Goal: Task Accomplishment & Management: Use online tool/utility

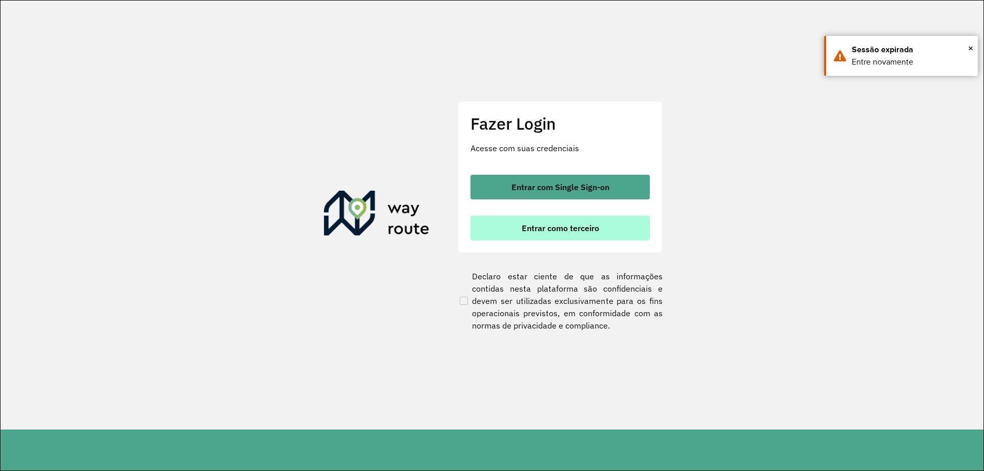
click at [549, 230] on span "Entrar como terceiro" at bounding box center [560, 228] width 77 height 8
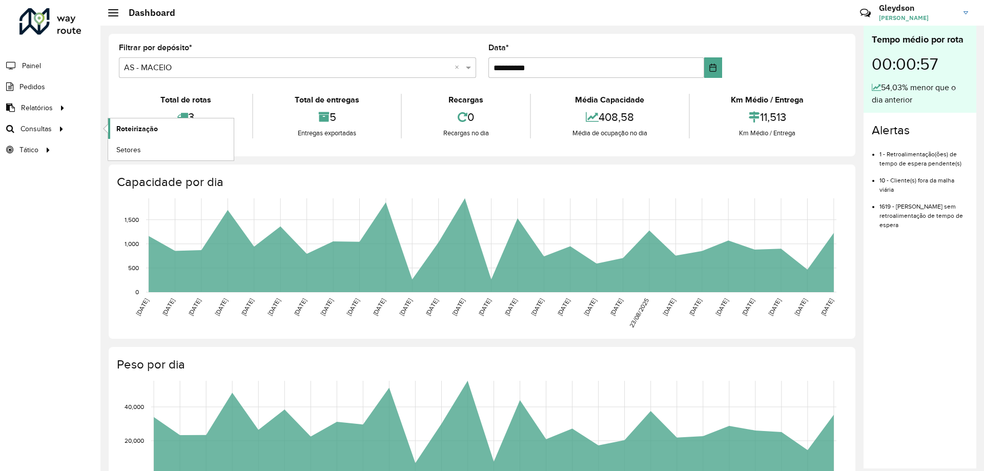
click at [141, 130] on span "Roteirização" at bounding box center [136, 128] width 41 height 11
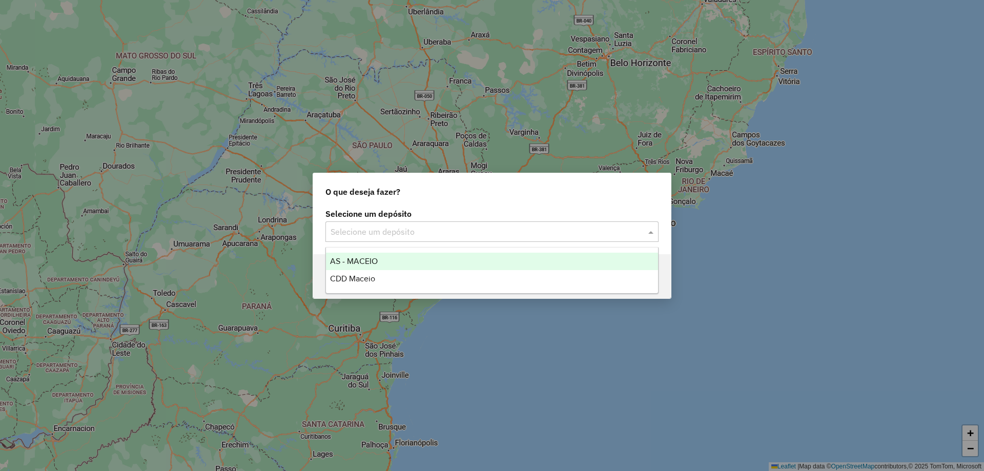
click at [608, 232] on input "text" at bounding box center [481, 232] width 302 height 12
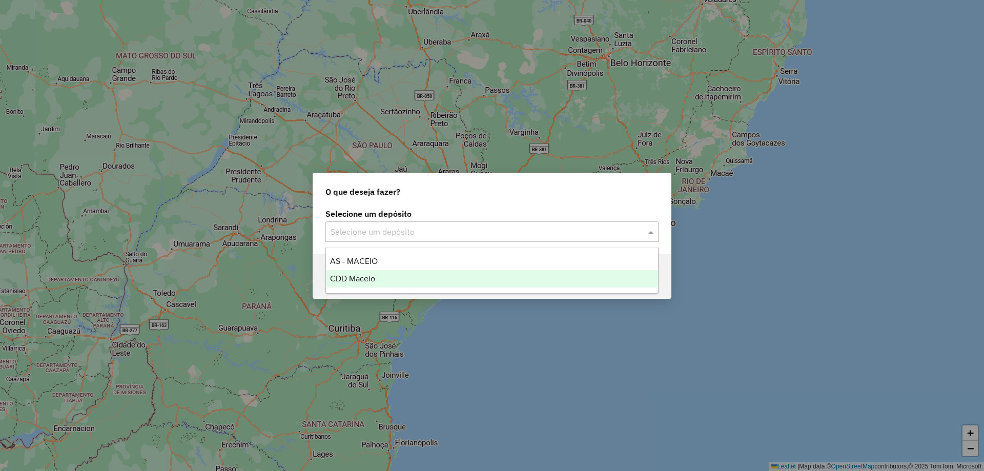
click at [391, 278] on div "CDD Maceio" at bounding box center [492, 278] width 332 height 17
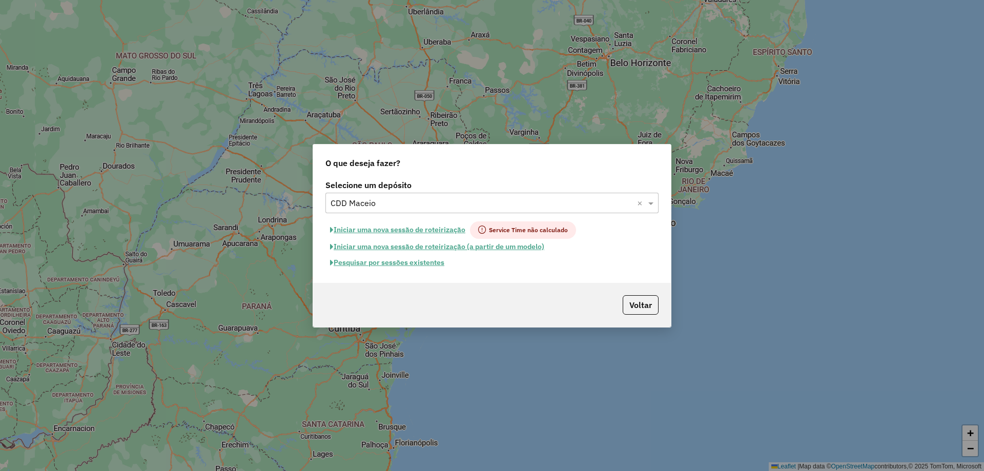
click at [385, 260] on button "Pesquisar por sessões existentes" at bounding box center [386, 263] width 123 height 16
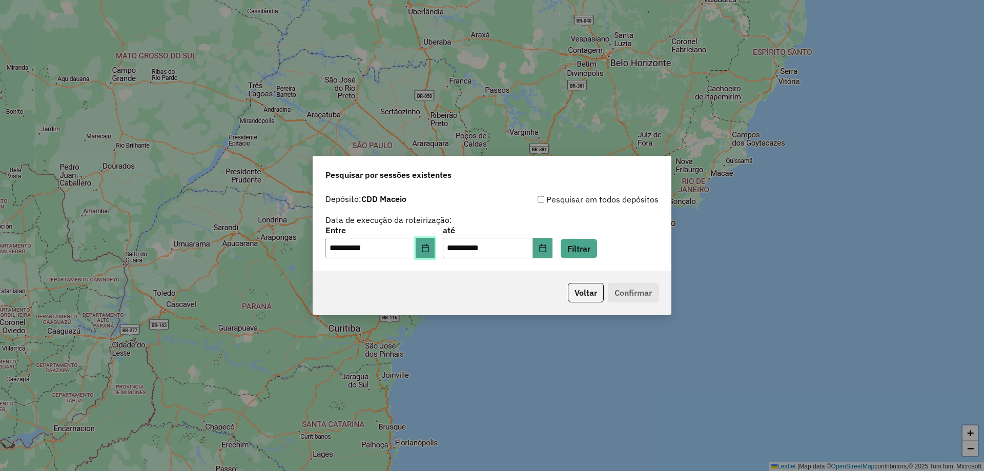
click at [428, 245] on icon "Choose Date" at bounding box center [425, 248] width 7 height 8
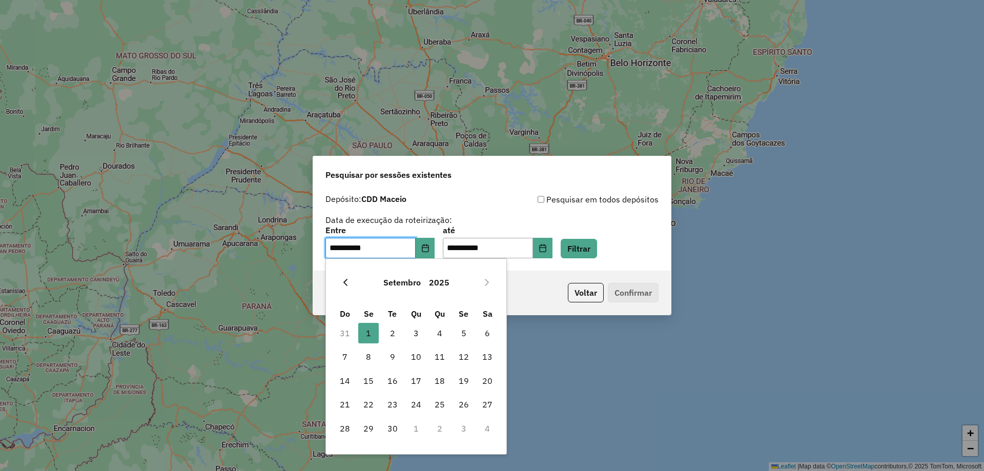
click at [347, 282] on icon "Previous Month" at bounding box center [345, 282] width 8 height 8
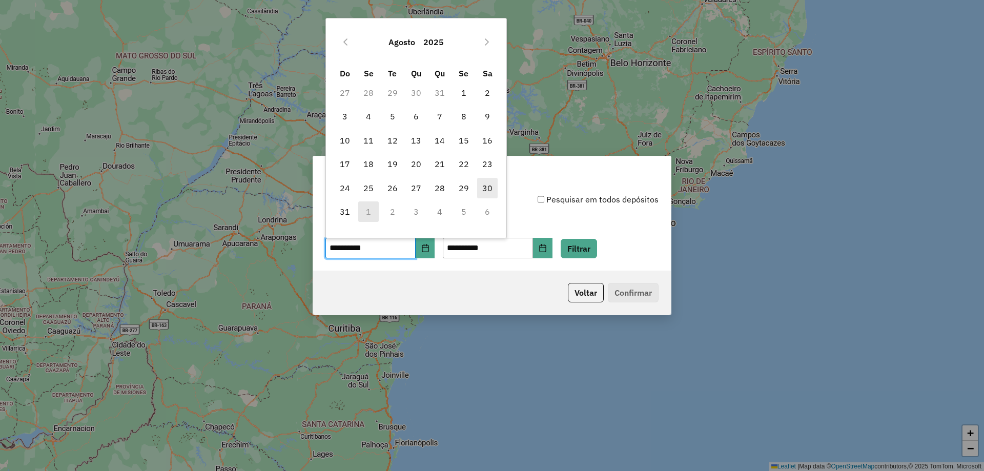
click at [483, 188] on span "30" at bounding box center [487, 188] width 20 height 20
type input "**********"
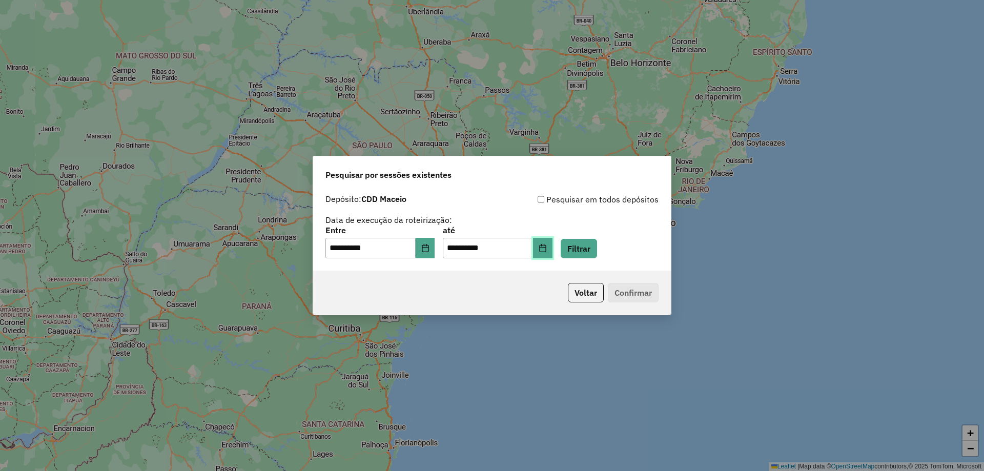
click at [552, 251] on button "Choose Date" at bounding box center [542, 248] width 19 height 20
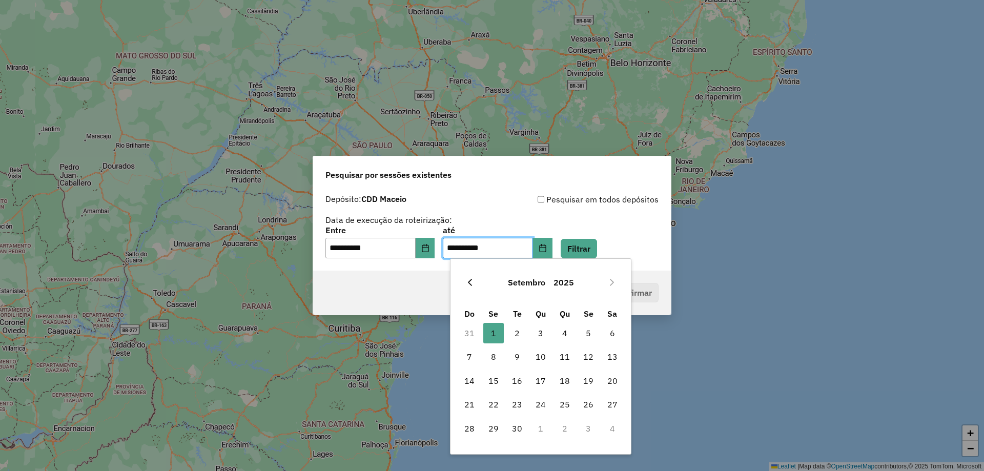
click at [474, 285] on icon "Previous Month" at bounding box center [470, 282] width 8 height 8
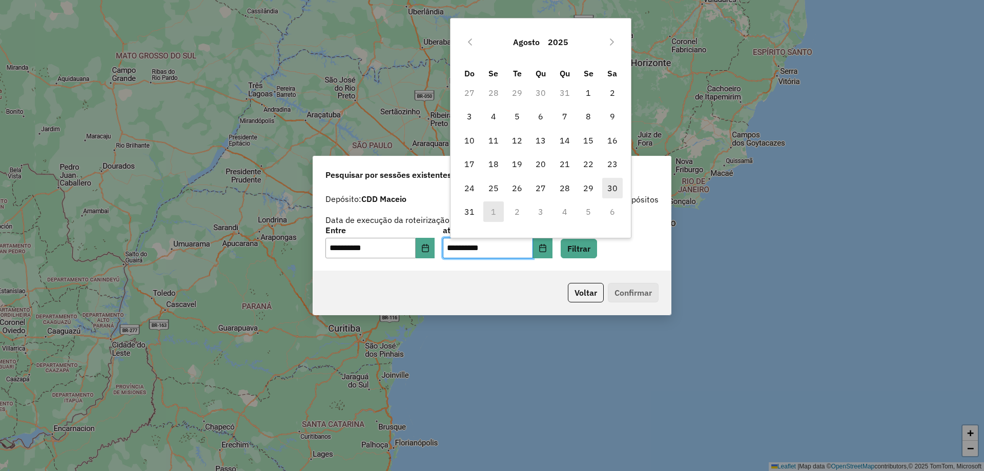
click at [615, 188] on span "30" at bounding box center [612, 188] width 20 height 20
type input "**********"
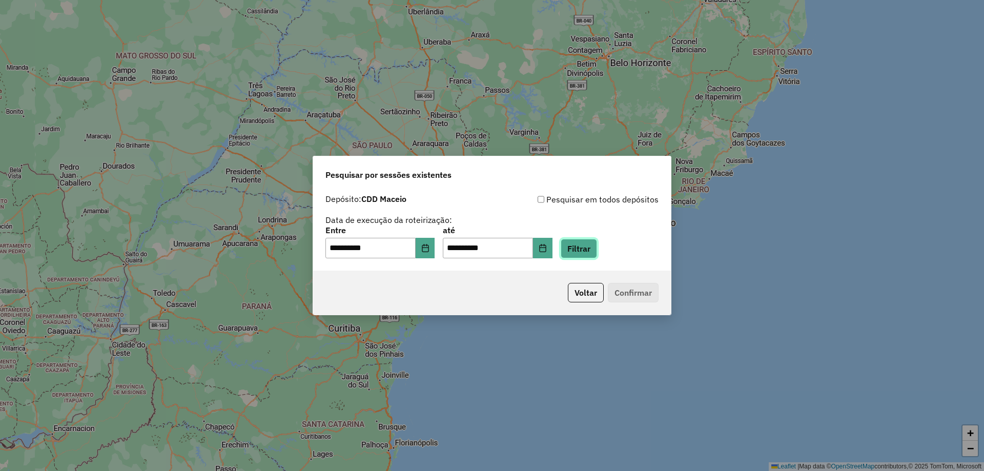
click at [597, 247] on button "Filtrar" at bounding box center [578, 248] width 36 height 19
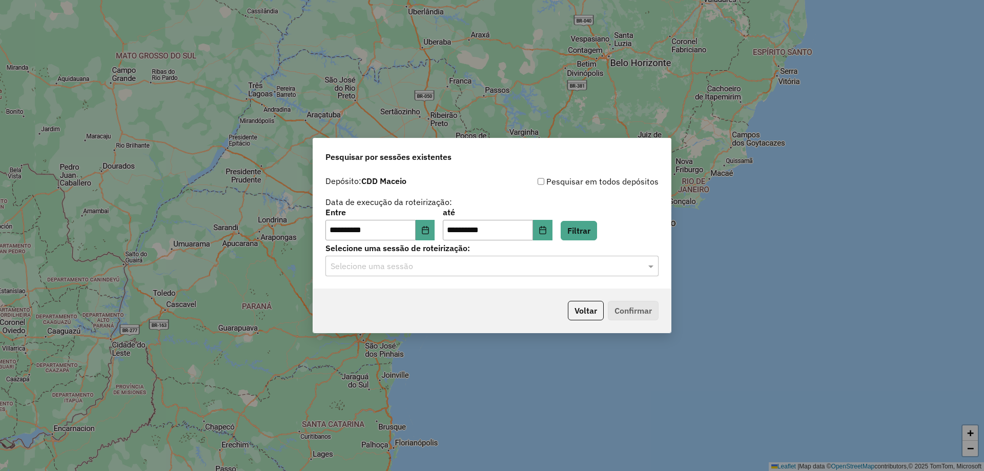
click at [523, 265] on input "text" at bounding box center [481, 266] width 302 height 12
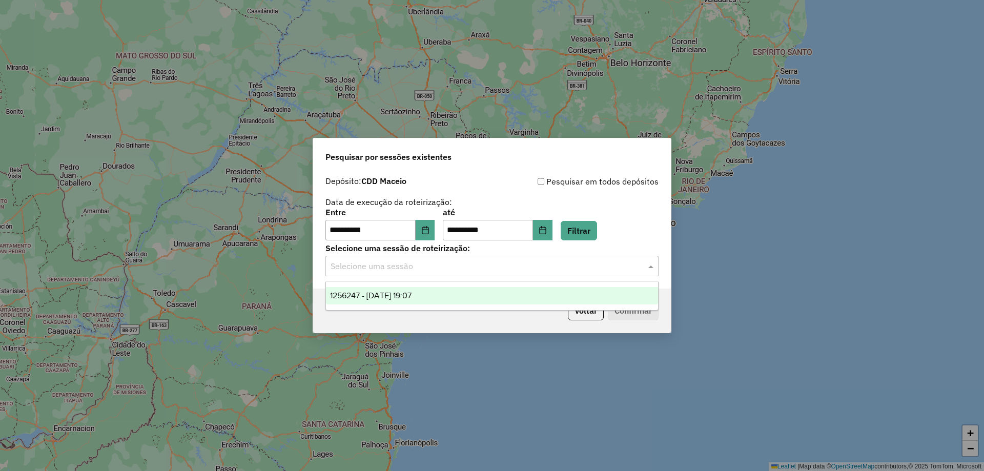
click at [447, 296] on div "1256247 - [DATE] 19:07" at bounding box center [492, 295] width 332 height 17
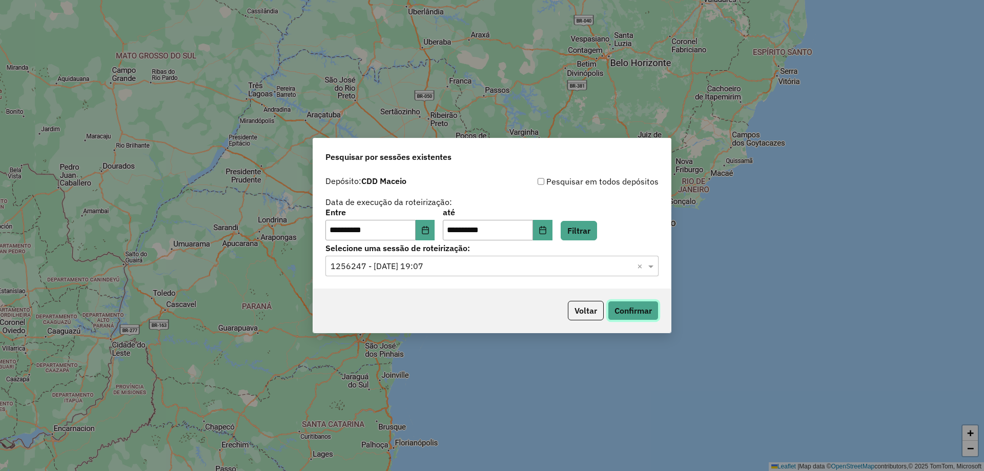
click at [650, 315] on button "Confirmar" at bounding box center [633, 310] width 51 height 19
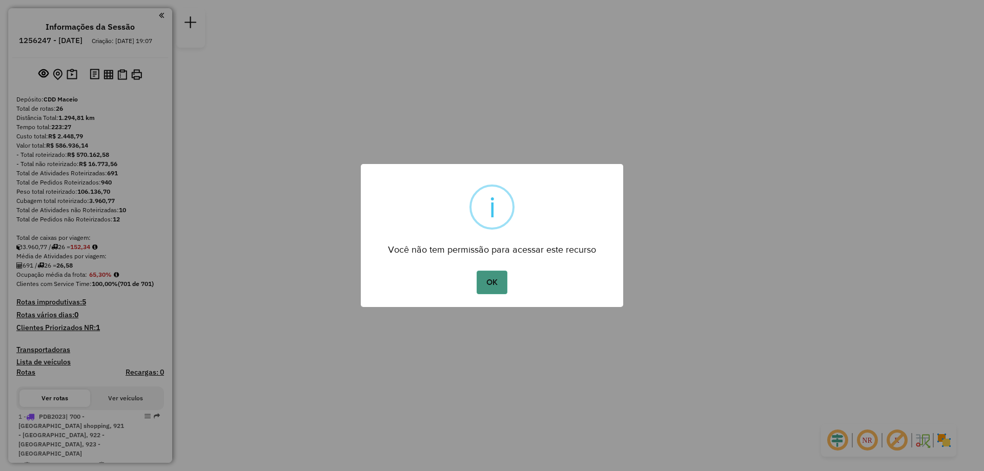
click at [490, 284] on button "OK" at bounding box center [491, 283] width 30 height 24
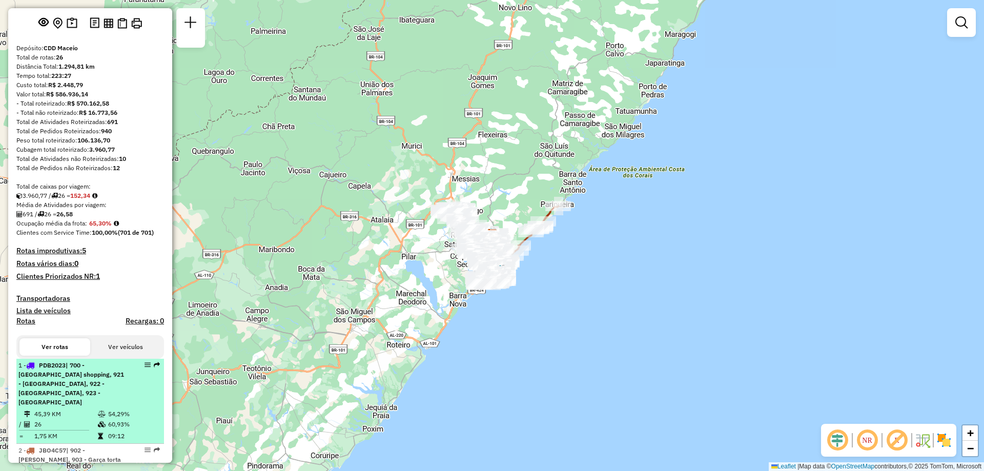
scroll to position [102, 0]
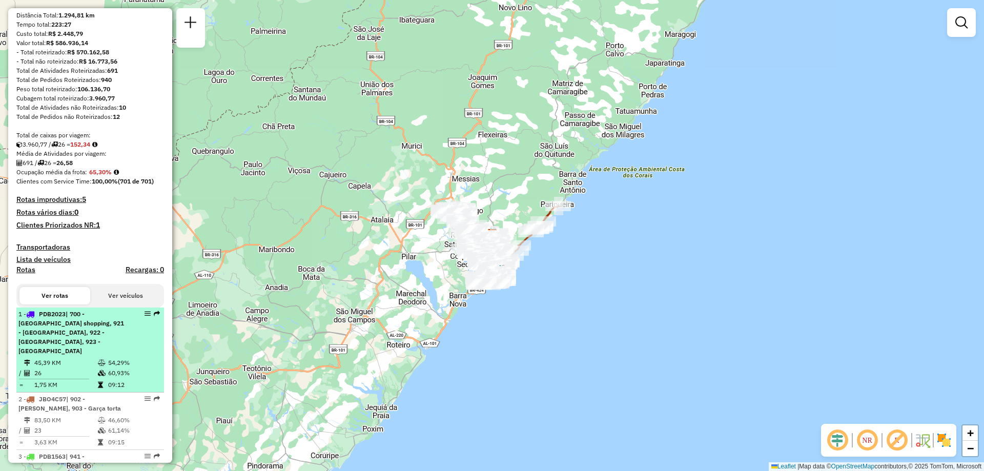
select select "**********"
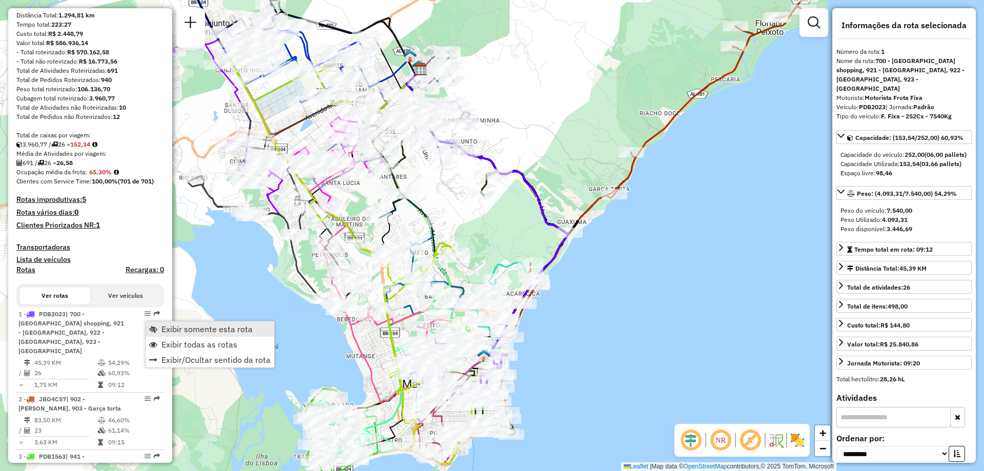
click at [201, 334] on link "Exibir somente esta rota" at bounding box center [210, 328] width 129 height 15
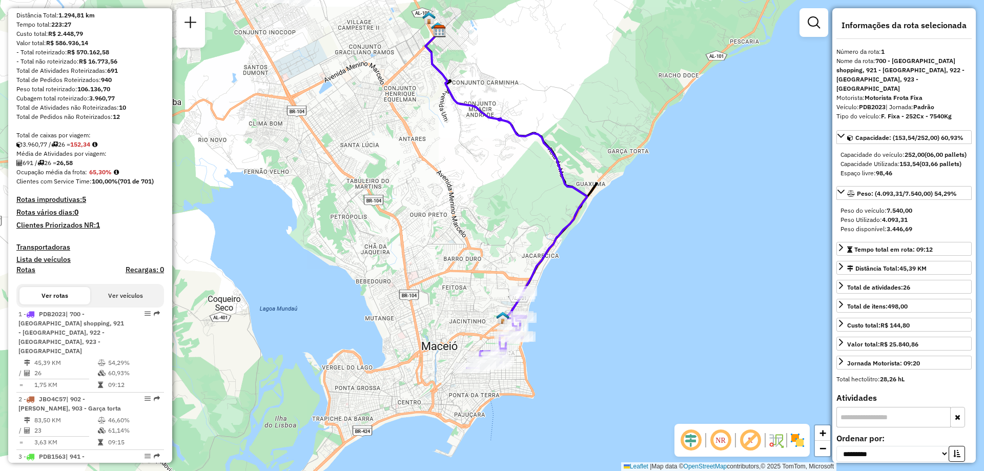
drag, startPoint x: 337, startPoint y: 375, endPoint x: 355, endPoint y: 339, distance: 40.6
click at [355, 339] on div "Janela de atendimento Grade de atendimento Capacidade Transportadoras Veículos …" at bounding box center [492, 235] width 984 height 471
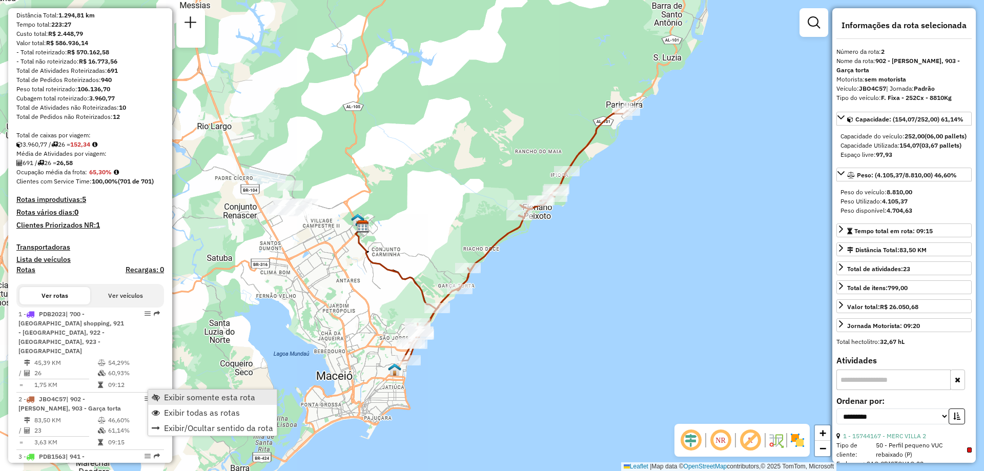
click at [176, 396] on span "Exibir somente esta rota" at bounding box center [209, 397] width 91 height 8
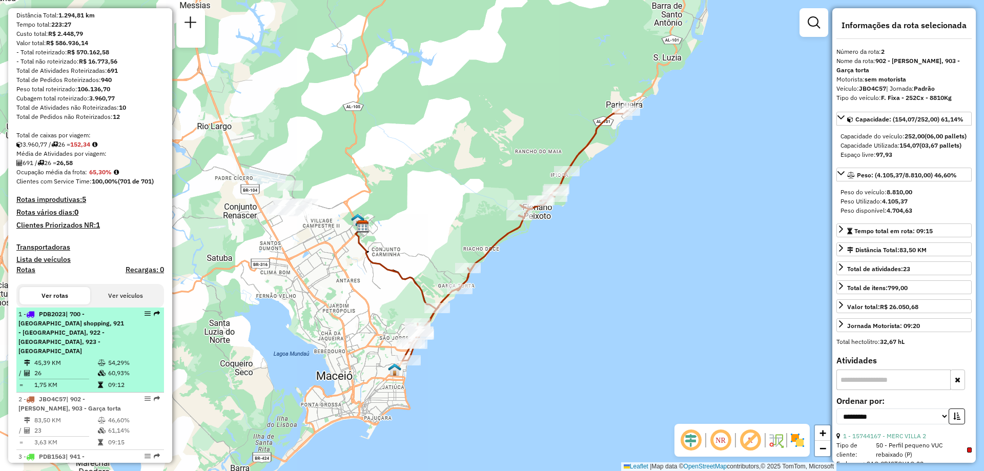
scroll to position [154, 0]
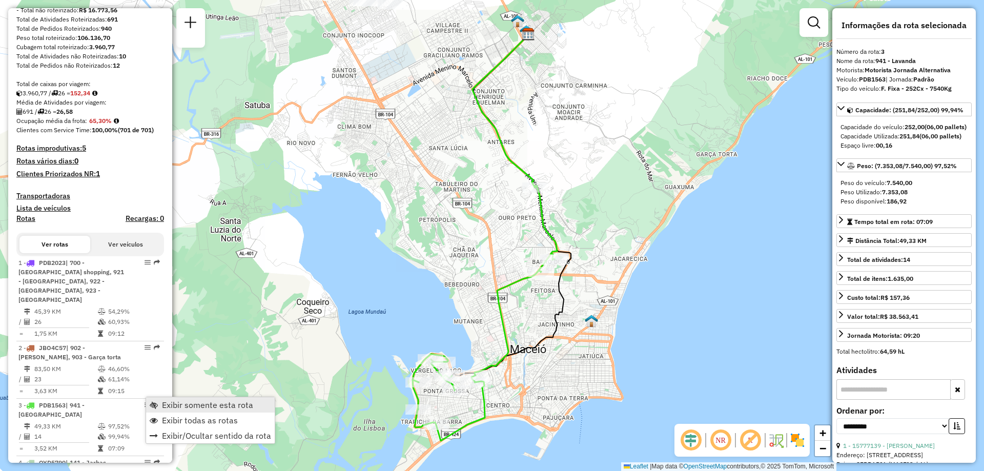
click at [176, 404] on span "Exibir somente esta rota" at bounding box center [207, 405] width 91 height 8
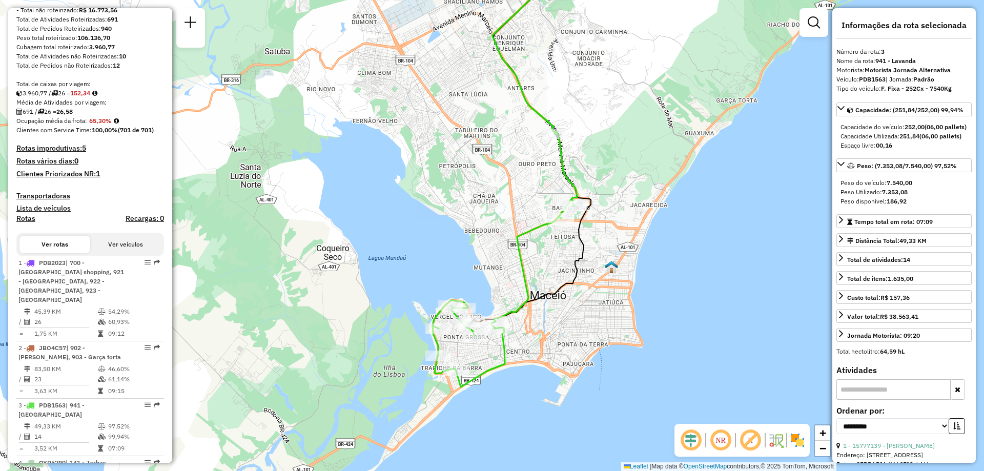
drag, startPoint x: 268, startPoint y: 350, endPoint x: 288, endPoint y: 296, distance: 57.4
click at [288, 296] on div "Janela de atendimento Grade de atendimento Capacidade Transportadoras Veículos …" at bounding box center [492, 235] width 984 height 471
